Goal: Task Accomplishment & Management: Use online tool/utility

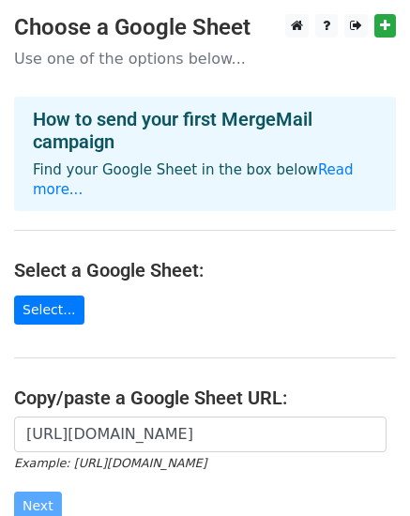
scroll to position [94, 0]
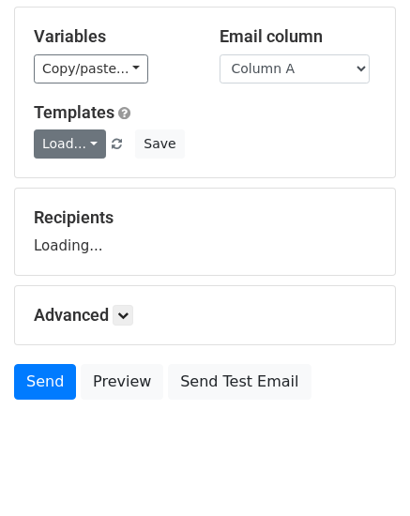
scroll to position [188, 0]
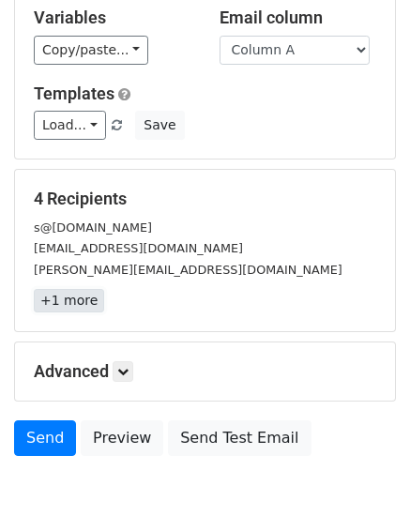
click at [94, 295] on link "+1 more" at bounding box center [69, 300] width 70 height 23
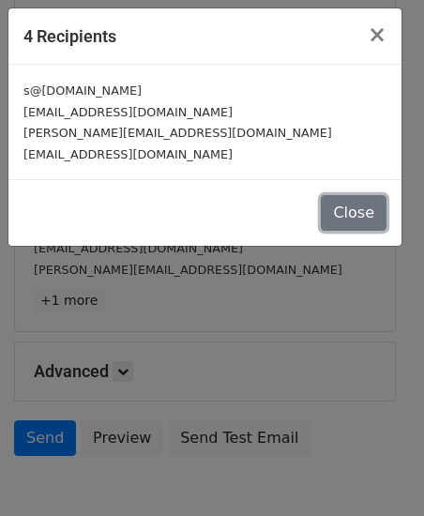
drag, startPoint x: 354, startPoint y: 207, endPoint x: 342, endPoint y: 214, distance: 13.0
click at [353, 207] on button "Close" at bounding box center [354, 213] width 66 height 36
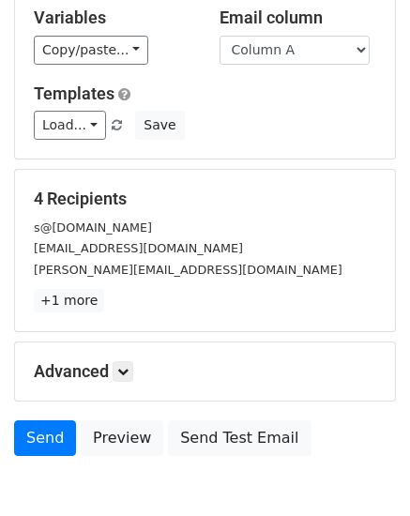
click at [119, 358] on div "Advanced Tracking Track Opens UTM Codes Track Clicks Filters Only include sprea…" at bounding box center [205, 371] width 380 height 58
click at [121, 358] on div "Advanced Tracking Track Opens UTM Codes Track Clicks Filters Only include sprea…" at bounding box center [205, 371] width 380 height 58
click at [128, 369] on icon at bounding box center [122, 371] width 11 height 11
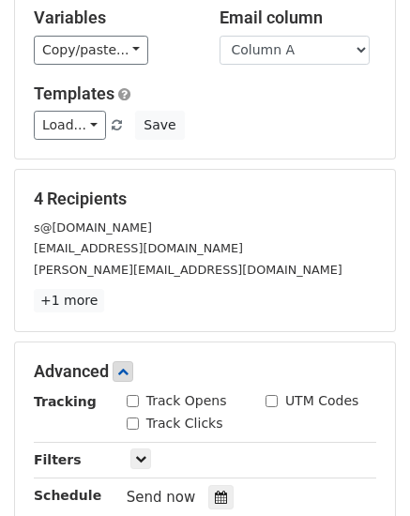
click at [167, 394] on label "Track Opens" at bounding box center [186, 401] width 81 height 20
click at [139, 395] on input "Track Opens" at bounding box center [133, 401] width 12 height 12
checkbox input "true"
click at [81, 302] on link "+1 more" at bounding box center [69, 300] width 70 height 23
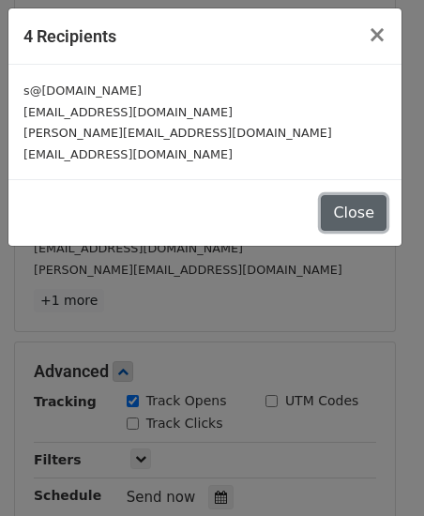
click at [354, 196] on button "Close" at bounding box center [354, 213] width 66 height 36
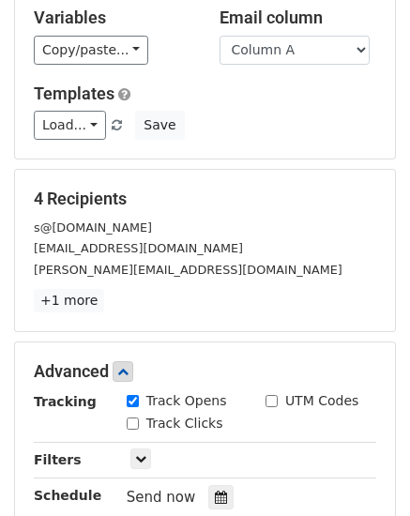
click at [98, 296] on p "+1 more" at bounding box center [205, 300] width 342 height 23
click at [92, 296] on link "+1 more" at bounding box center [69, 300] width 70 height 23
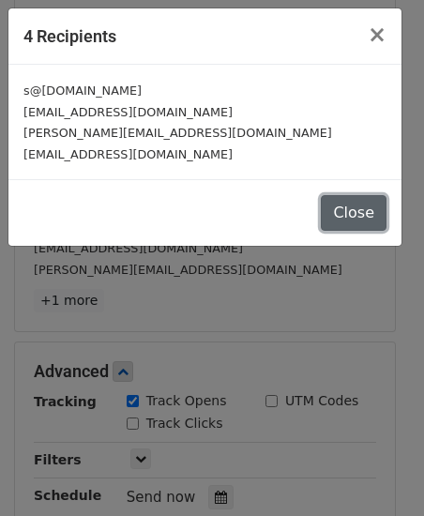
click at [338, 204] on button "Close" at bounding box center [354, 213] width 66 height 36
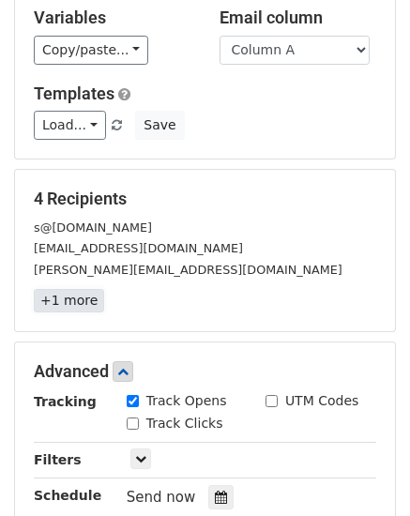
click at [60, 305] on link "+1 more" at bounding box center [69, 300] width 70 height 23
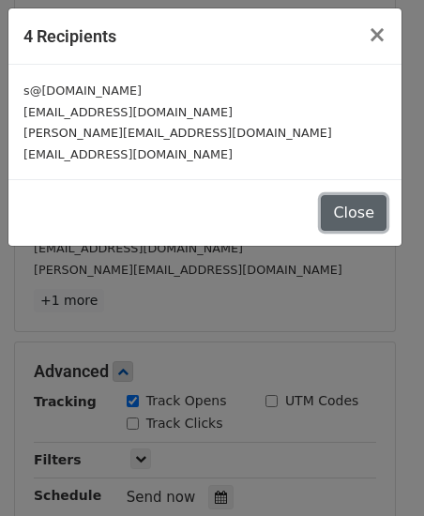
click at [379, 201] on button "Close" at bounding box center [354, 213] width 66 height 36
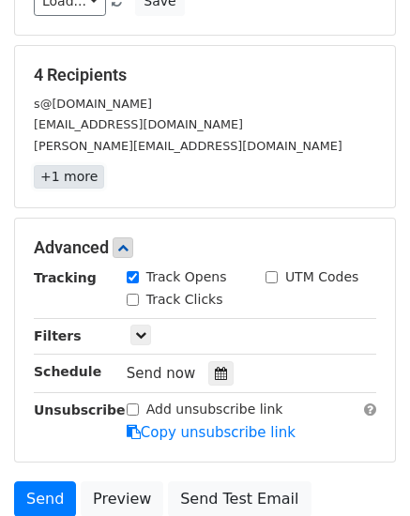
scroll to position [467, 0]
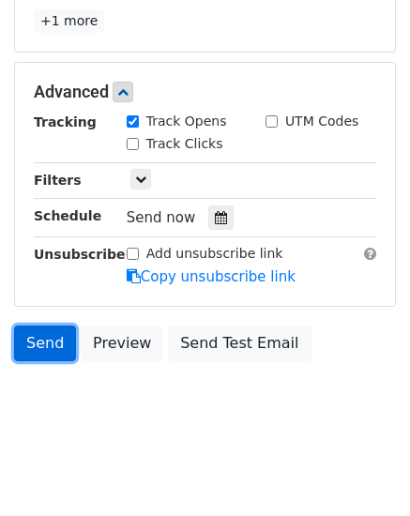
click at [40, 328] on link "Send" at bounding box center [45, 343] width 62 height 36
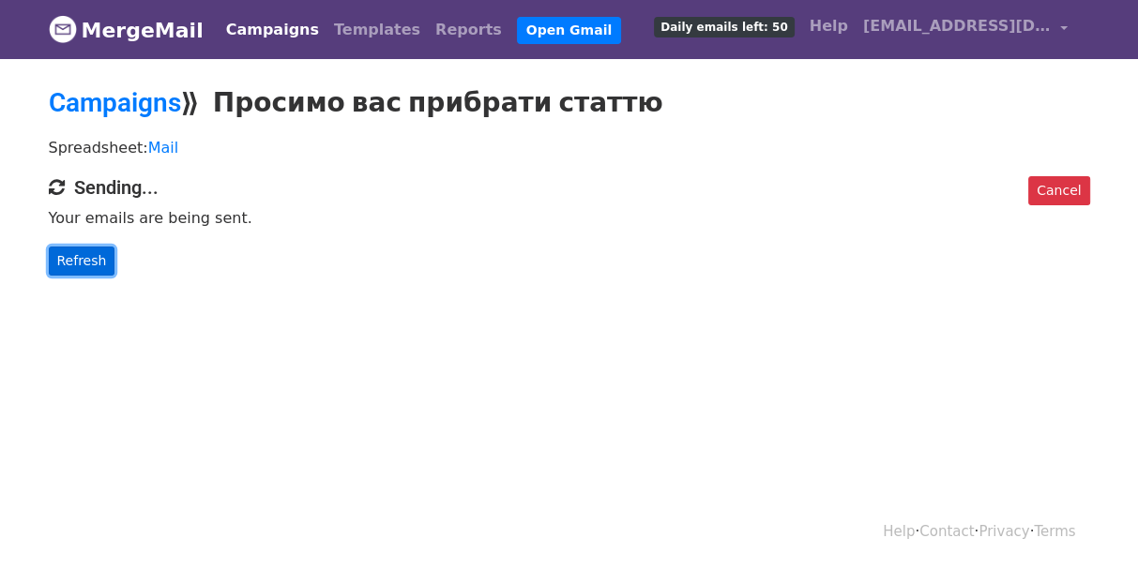
click at [97, 262] on link "Refresh" at bounding box center [82, 261] width 67 height 29
